Goal: Information Seeking & Learning: Learn about a topic

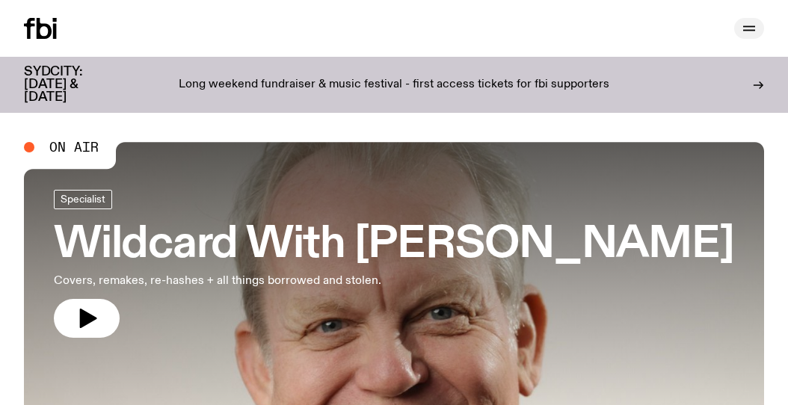
click at [746, 23] on icon "button" at bounding box center [749, 28] width 18 height 18
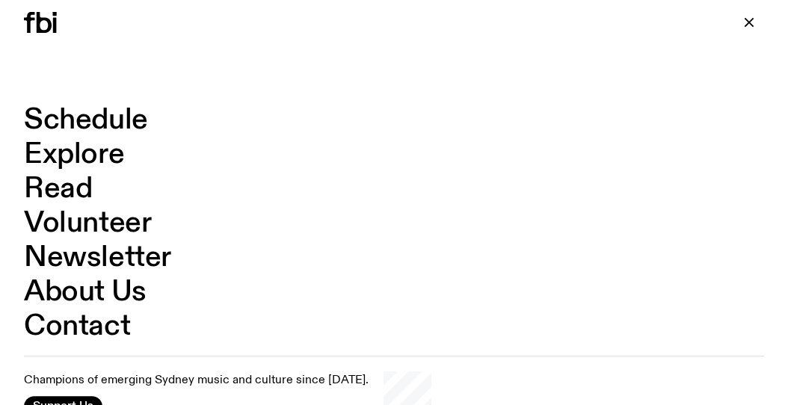
scroll to position [12, 0]
click at [747, 16] on icon "button" at bounding box center [749, 22] width 18 height 18
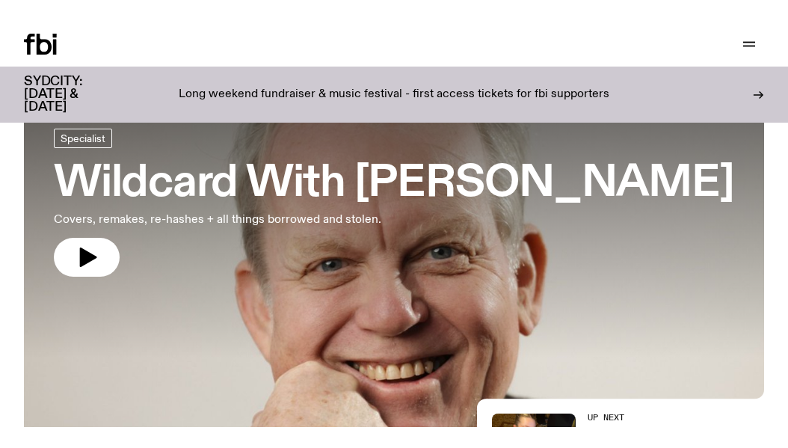
scroll to position [0, 0]
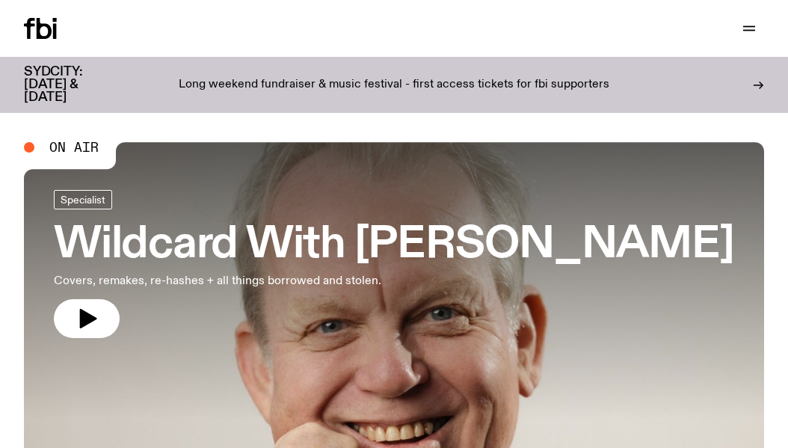
click at [749, 39] on div "Schedule Explore Read Volunteer Newsletter Support Us" at bounding box center [394, 28] width 788 height 57
click at [749, 27] on icon "button" at bounding box center [749, 27] width 12 height 0
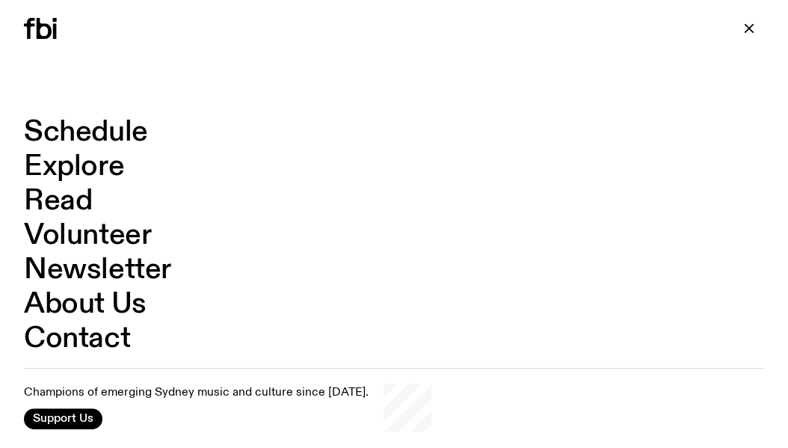
click at [78, 167] on link "Explore" at bounding box center [74, 166] width 100 height 28
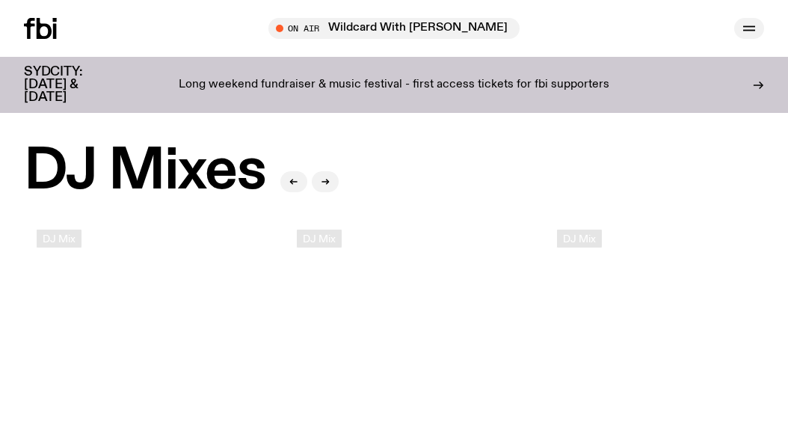
click at [750, 28] on icon "button" at bounding box center [749, 28] width 18 height 18
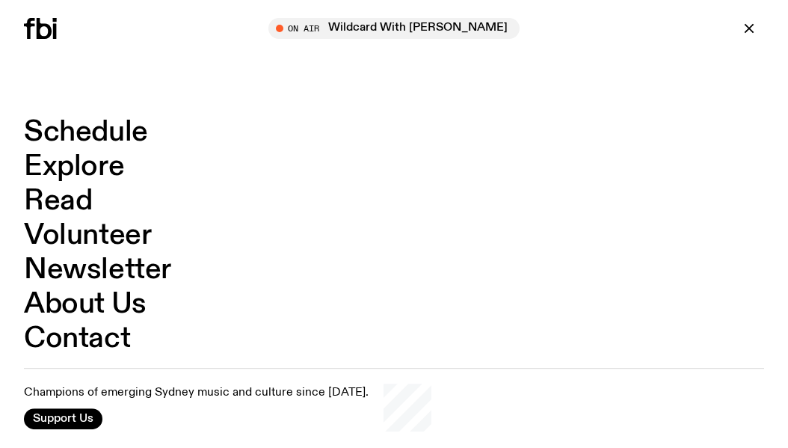
click at [138, 382] on div "Schedule Explore Read Volunteer Newsletter About Us Contact Champions of emergi…" at bounding box center [394, 274] width 788 height 349
click at [423, 126] on nav "Schedule Explore Read Volunteer Newsletter About Us Contact" at bounding box center [394, 235] width 740 height 235
click at [86, 302] on link "About Us" at bounding box center [85, 304] width 123 height 28
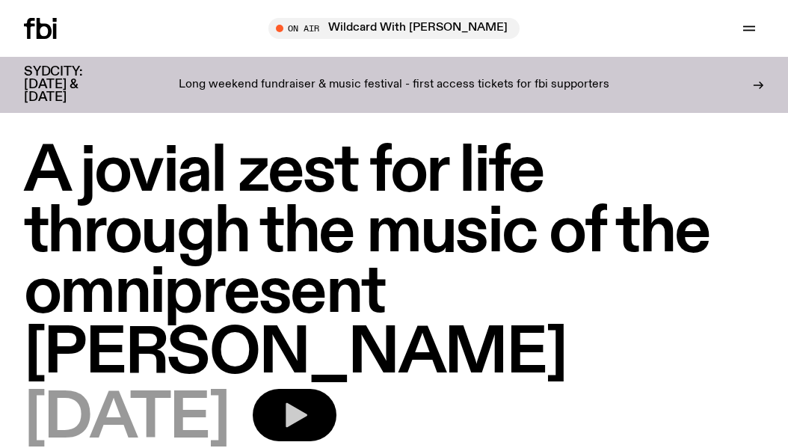
click at [306, 389] on button "button" at bounding box center [295, 415] width 84 height 52
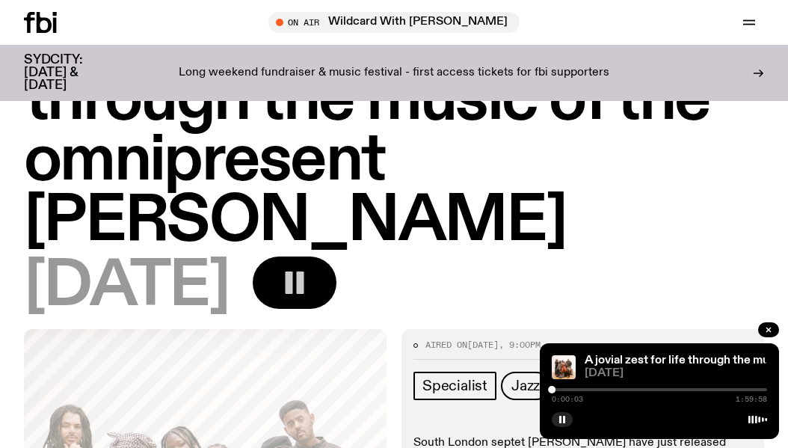
scroll to position [176, 0]
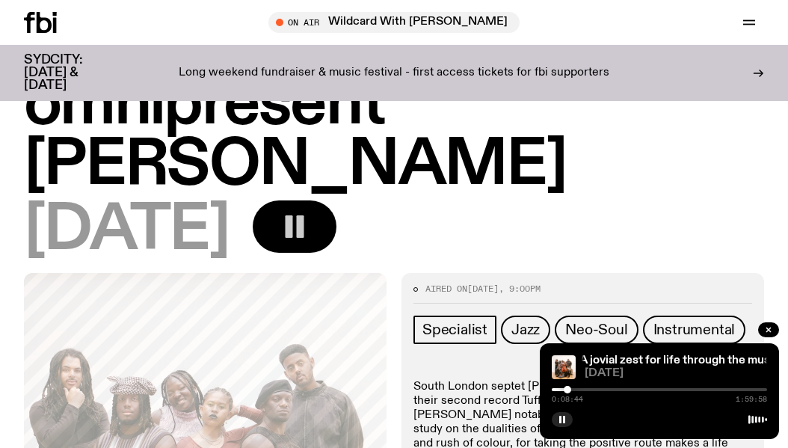
drag, startPoint x: 553, startPoint y: 389, endPoint x: 567, endPoint y: 389, distance: 14.2
click at [567, 389] on div at bounding box center [567, 389] width 7 height 7
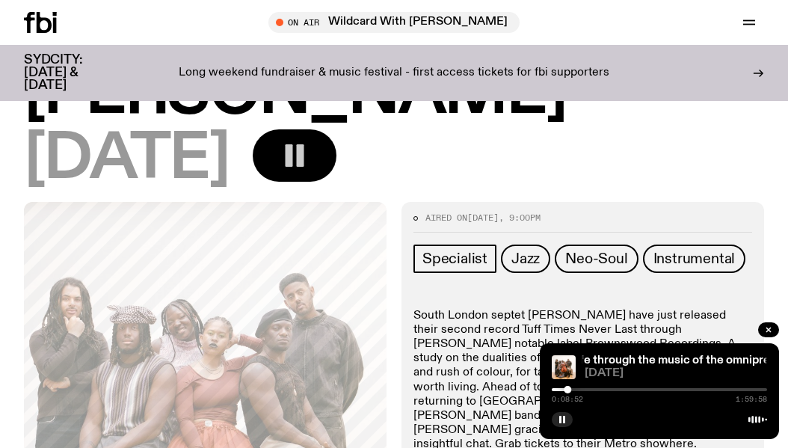
scroll to position [416, 0]
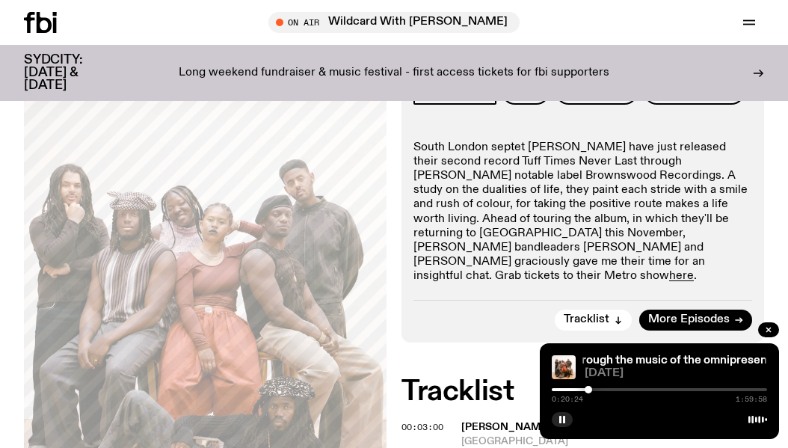
drag, startPoint x: 569, startPoint y: 389, endPoint x: 588, endPoint y: 389, distance: 19.4
click at [588, 389] on div at bounding box center [588, 389] width 7 height 7
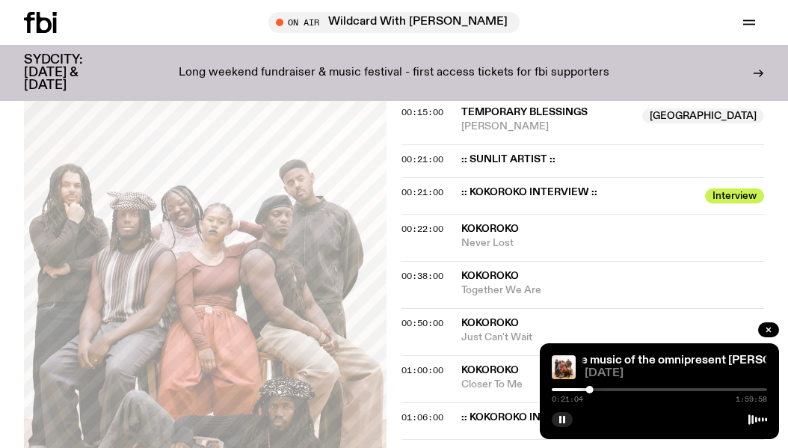
scroll to position [802, 0]
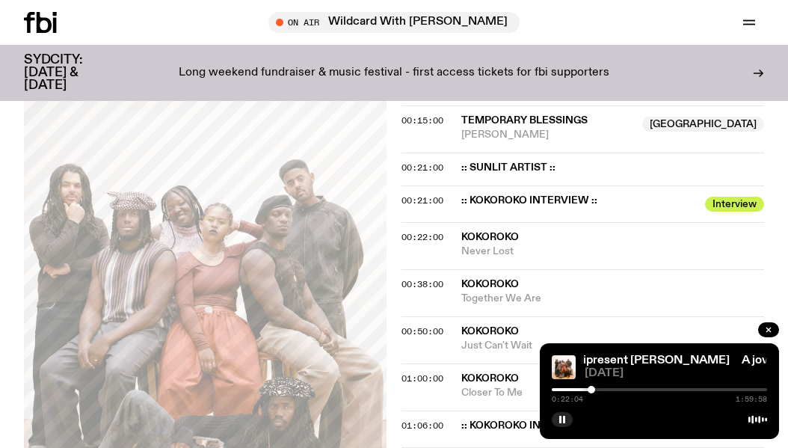
click at [591, 389] on div at bounding box center [591, 389] width 7 height 7
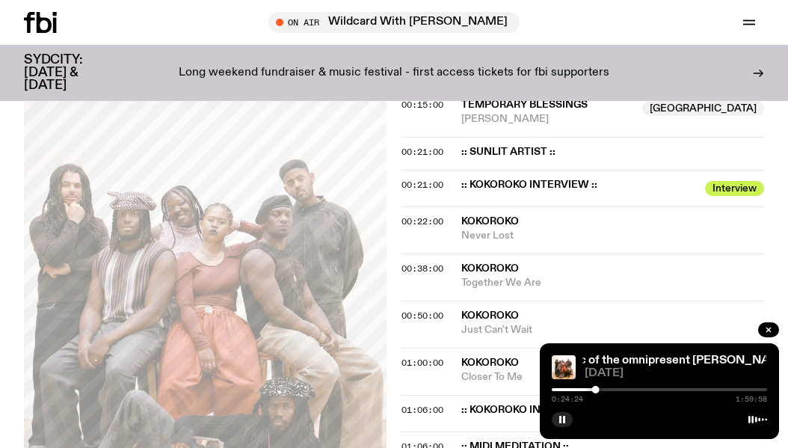
scroll to position [819, 0]
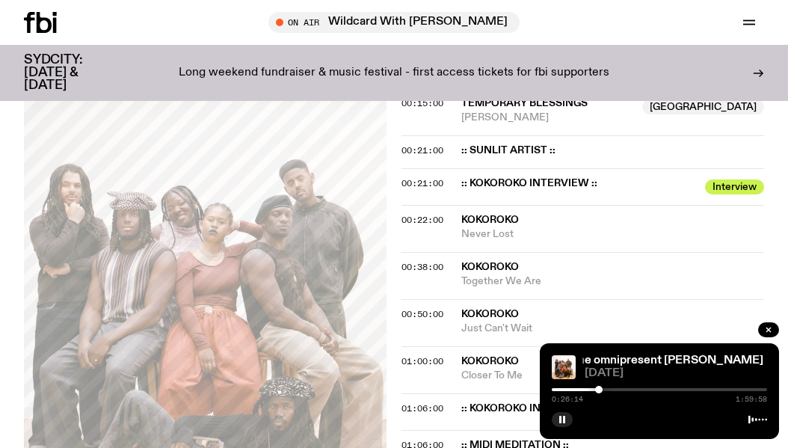
click at [599, 390] on div at bounding box center [598, 389] width 7 height 7
click at [600, 390] on div at bounding box center [598, 389] width 7 height 7
drag, startPoint x: 600, startPoint y: 389, endPoint x: 611, endPoint y: 389, distance: 11.2
click at [604, 389] on div at bounding box center [599, 389] width 7 height 7
click at [608, 389] on div at bounding box center [607, 389] width 7 height 7
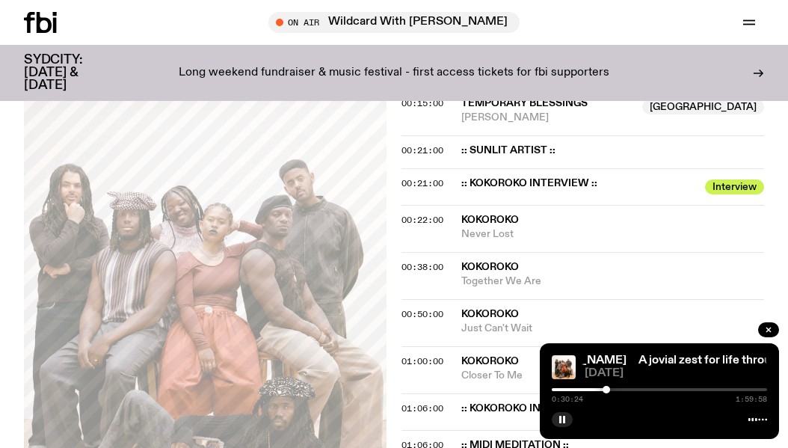
click at [606, 389] on div at bounding box center [605, 389] width 7 height 7
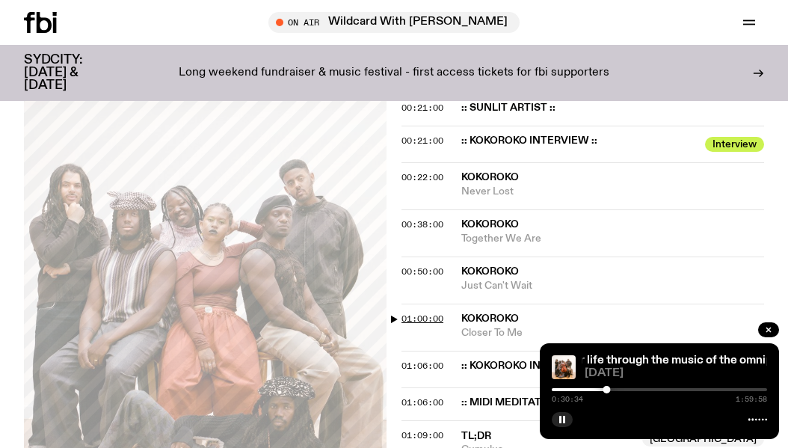
scroll to position [861, 0]
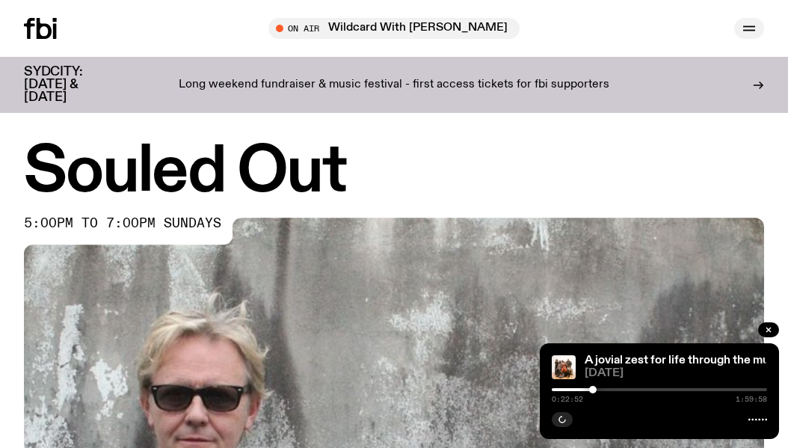
click at [750, 27] on icon "button" at bounding box center [749, 27] width 12 height 0
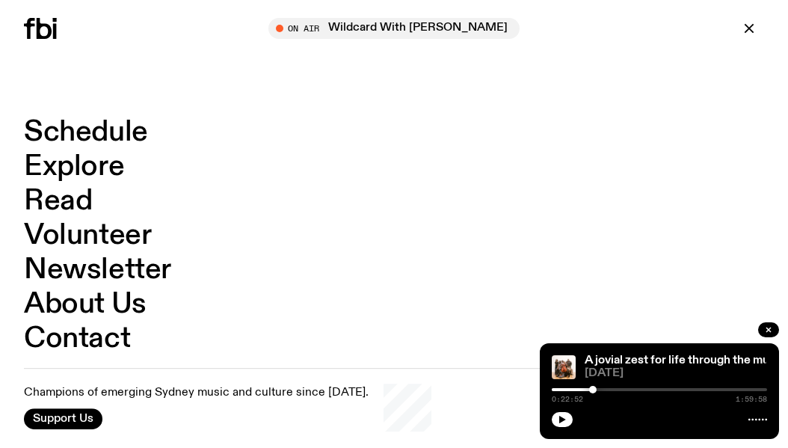
click at [95, 122] on link "Schedule" at bounding box center [86, 132] width 124 height 28
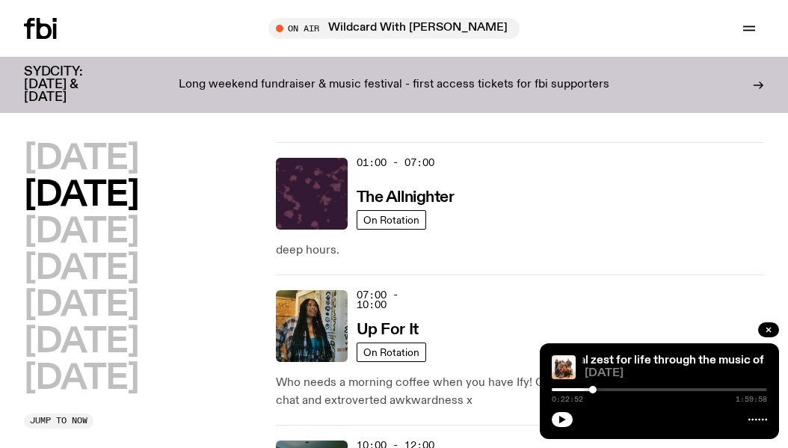
click at [777, 336] on div at bounding box center [768, 331] width 21 height 18
click at [770, 329] on icon "button" at bounding box center [768, 329] width 9 height 9
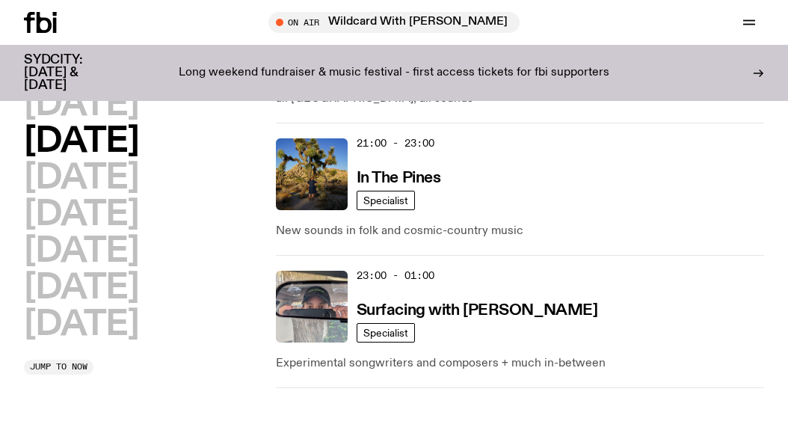
scroll to position [1059, 0]
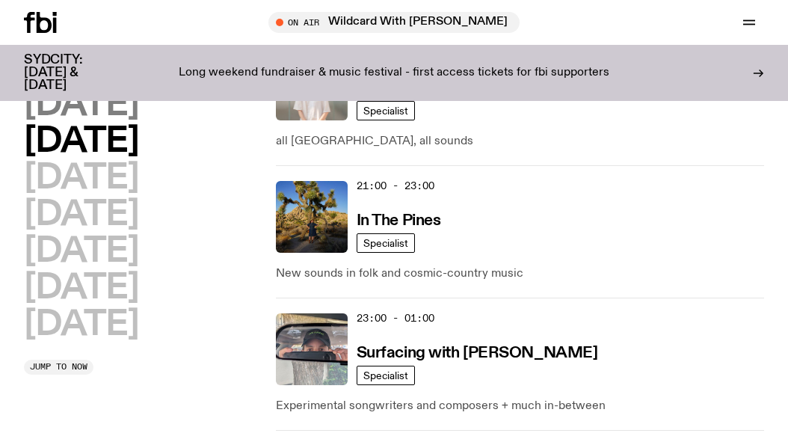
click at [109, 111] on h2 "[DATE]" at bounding box center [81, 105] width 114 height 34
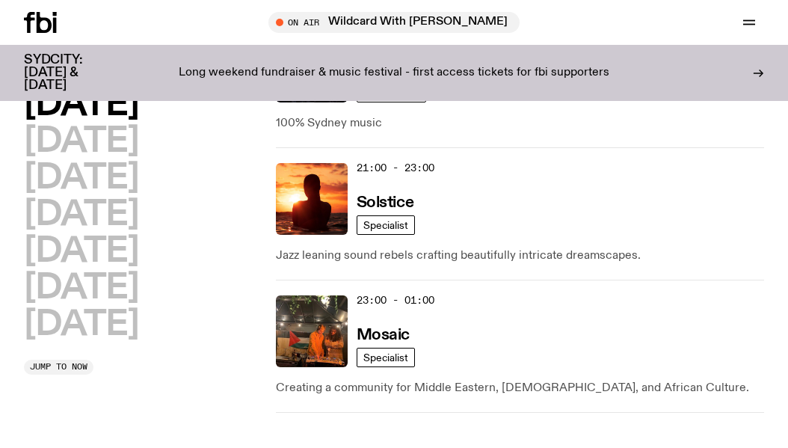
scroll to position [1049, 0]
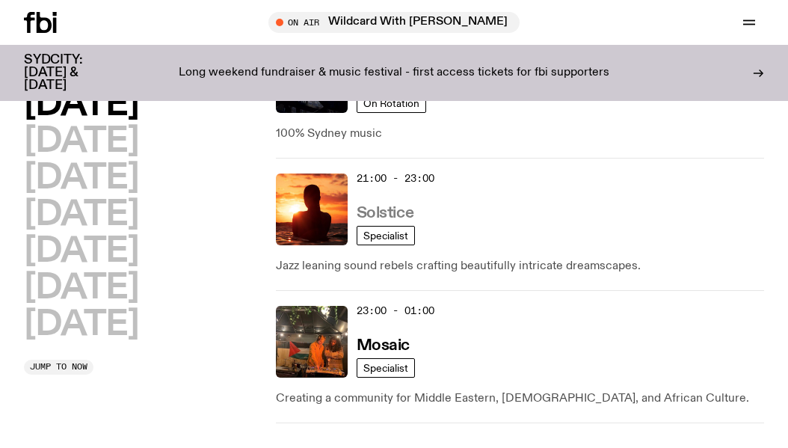
click at [396, 209] on h3 "Solstice" at bounding box center [385, 214] width 57 height 16
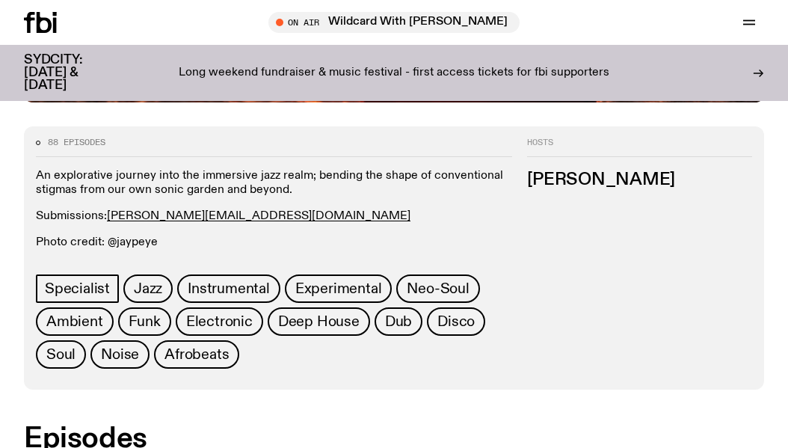
scroll to position [588, 0]
